Goal: Information Seeking & Learning: Learn about a topic

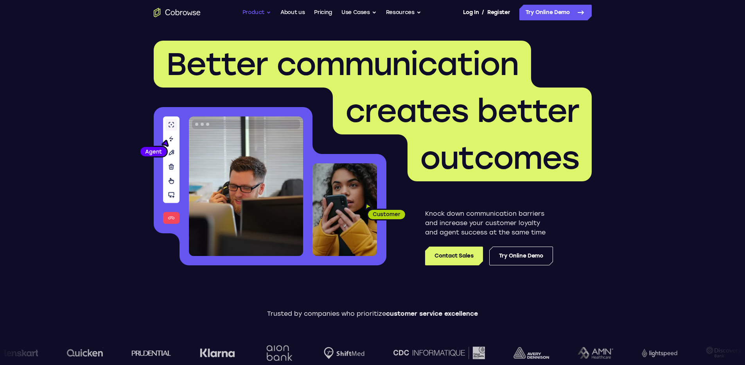
click at [267, 13] on button "Product" at bounding box center [256, 13] width 29 height 16
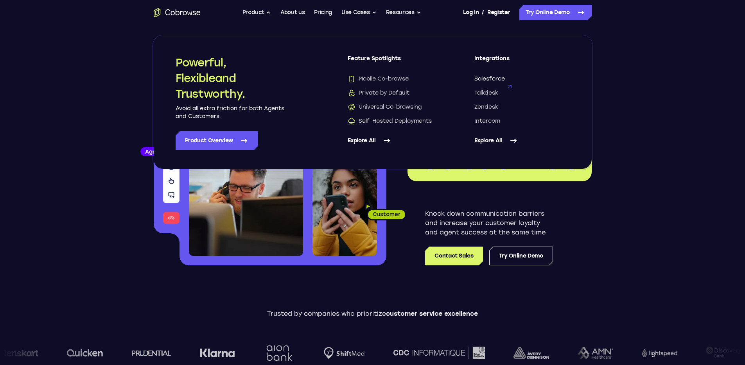
click at [493, 77] on span "Salesforce" at bounding box center [489, 79] width 30 height 8
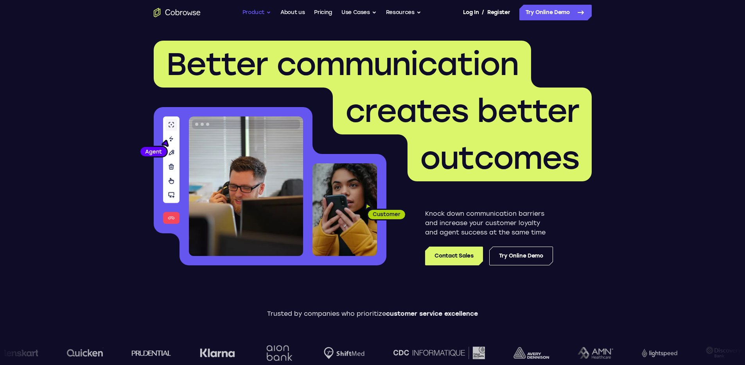
click at [268, 12] on button "Product" at bounding box center [256, 13] width 29 height 16
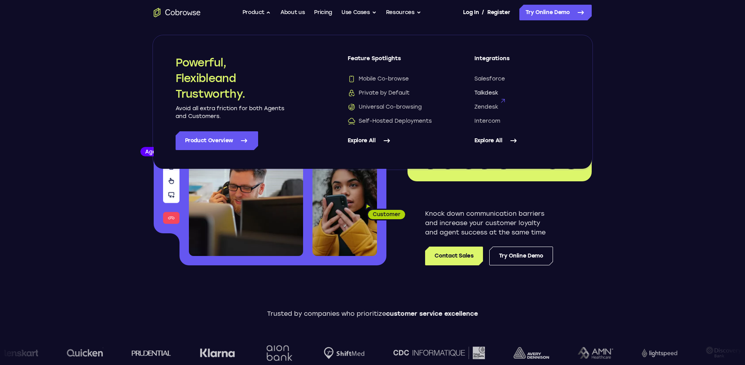
click at [488, 92] on span "Talkdesk" at bounding box center [486, 93] width 24 height 8
